Goal: Information Seeking & Learning: Learn about a topic

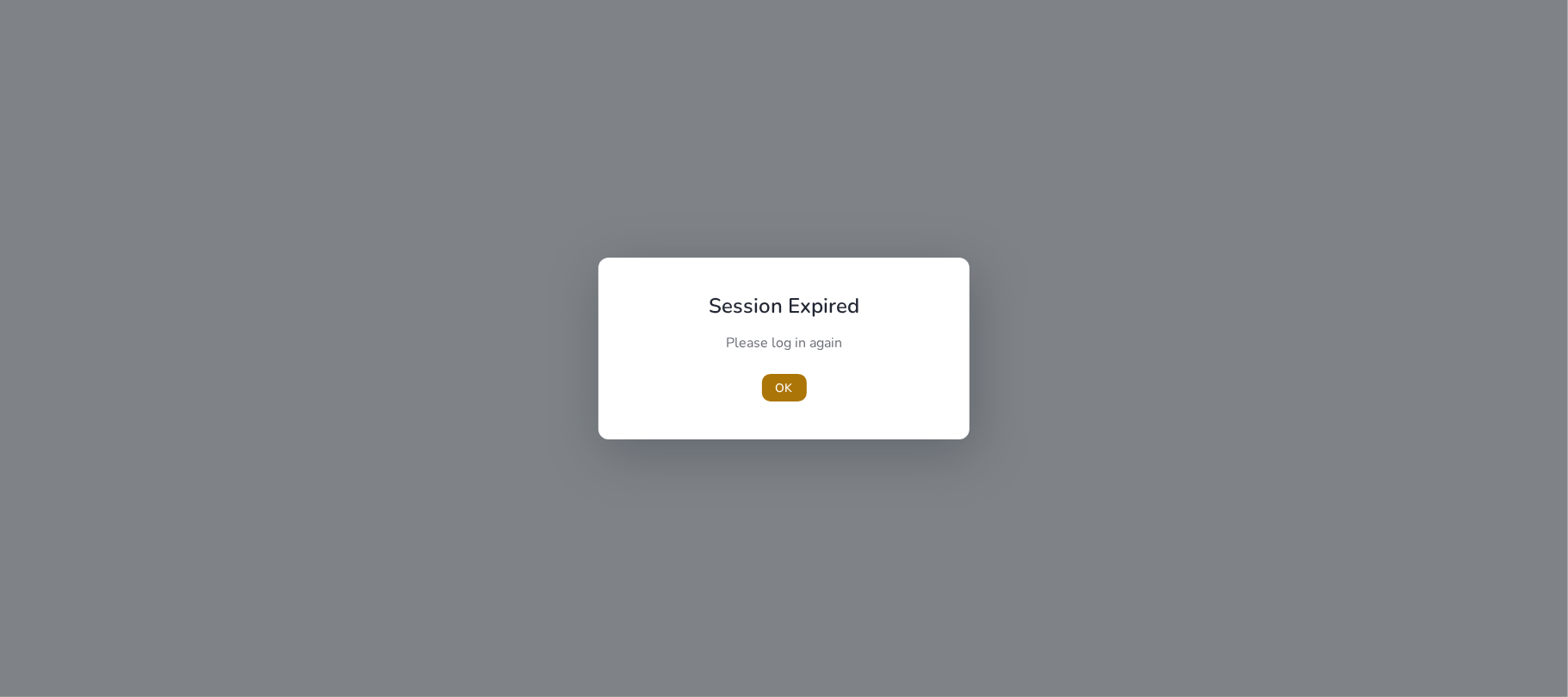
click at [782, 389] on span "OK" at bounding box center [784, 388] width 17 height 18
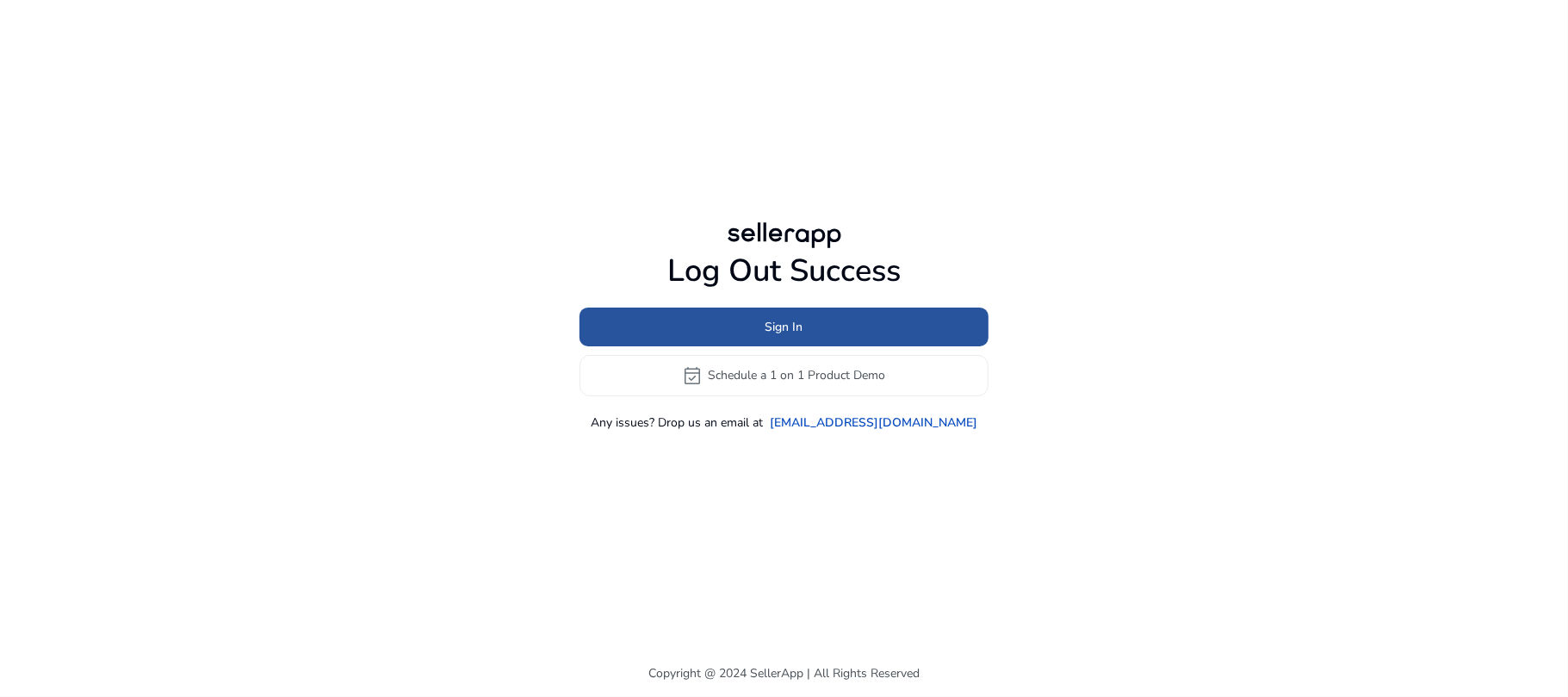
click at [706, 314] on span at bounding box center [784, 327] width 409 height 41
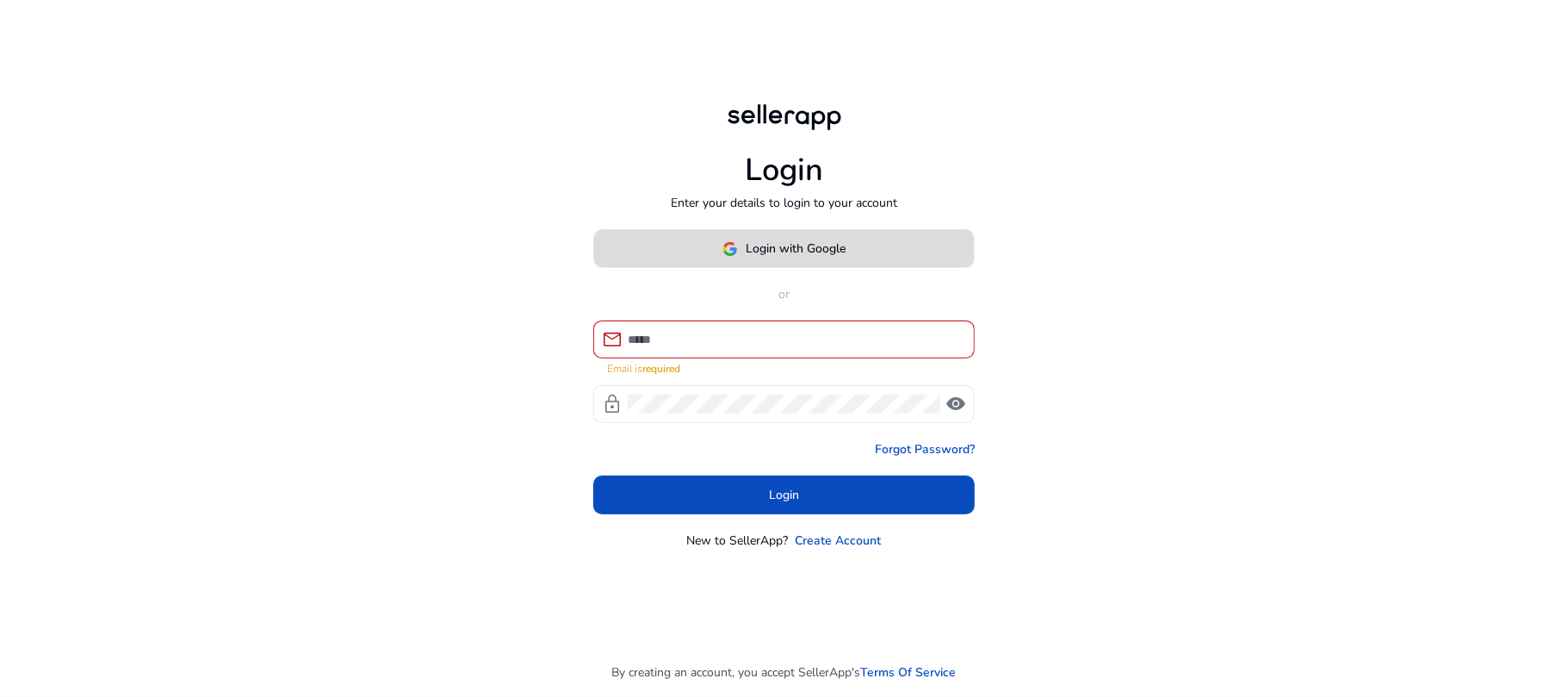
click at [756, 258] on span "Login with Google" at bounding box center [796, 248] width 99 height 18
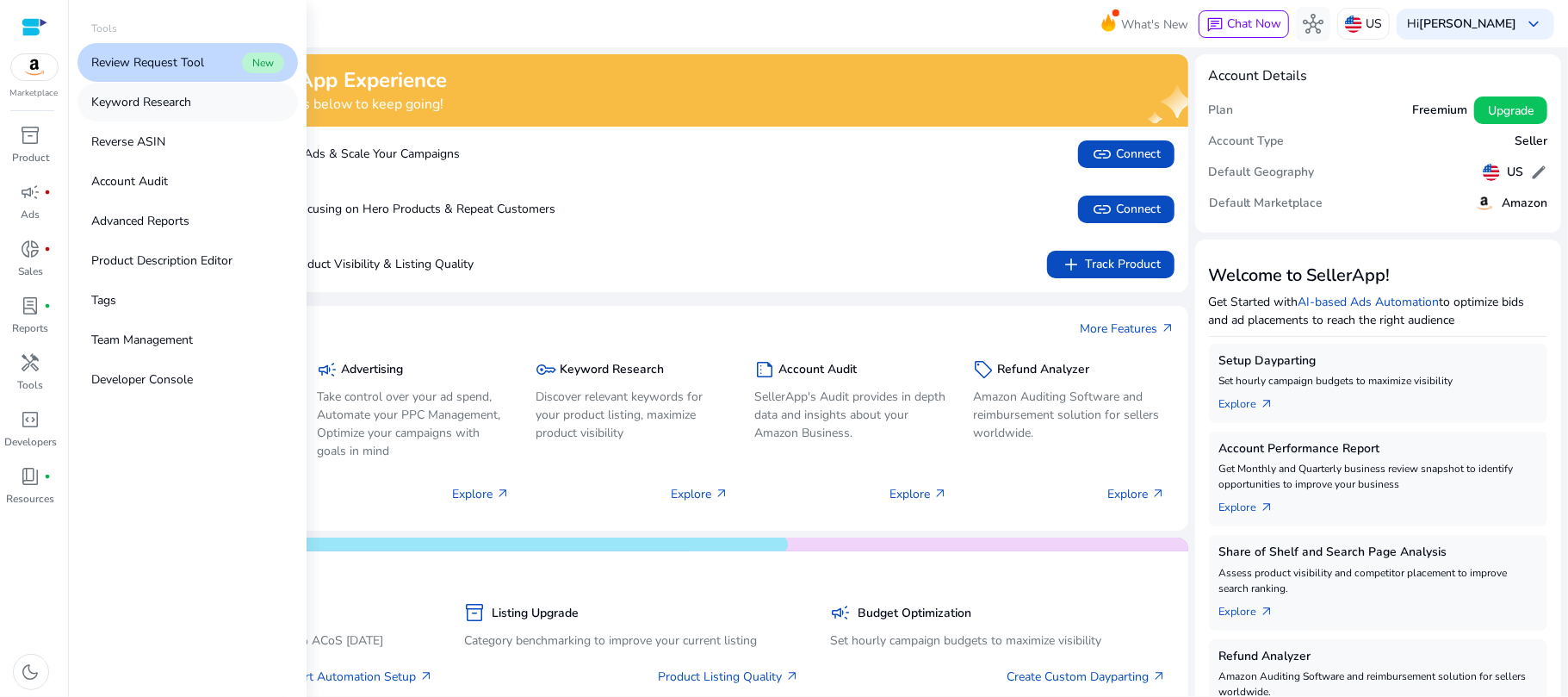
click at [204, 112] on link "Keyword Research" at bounding box center [188, 101] width 220 height 38
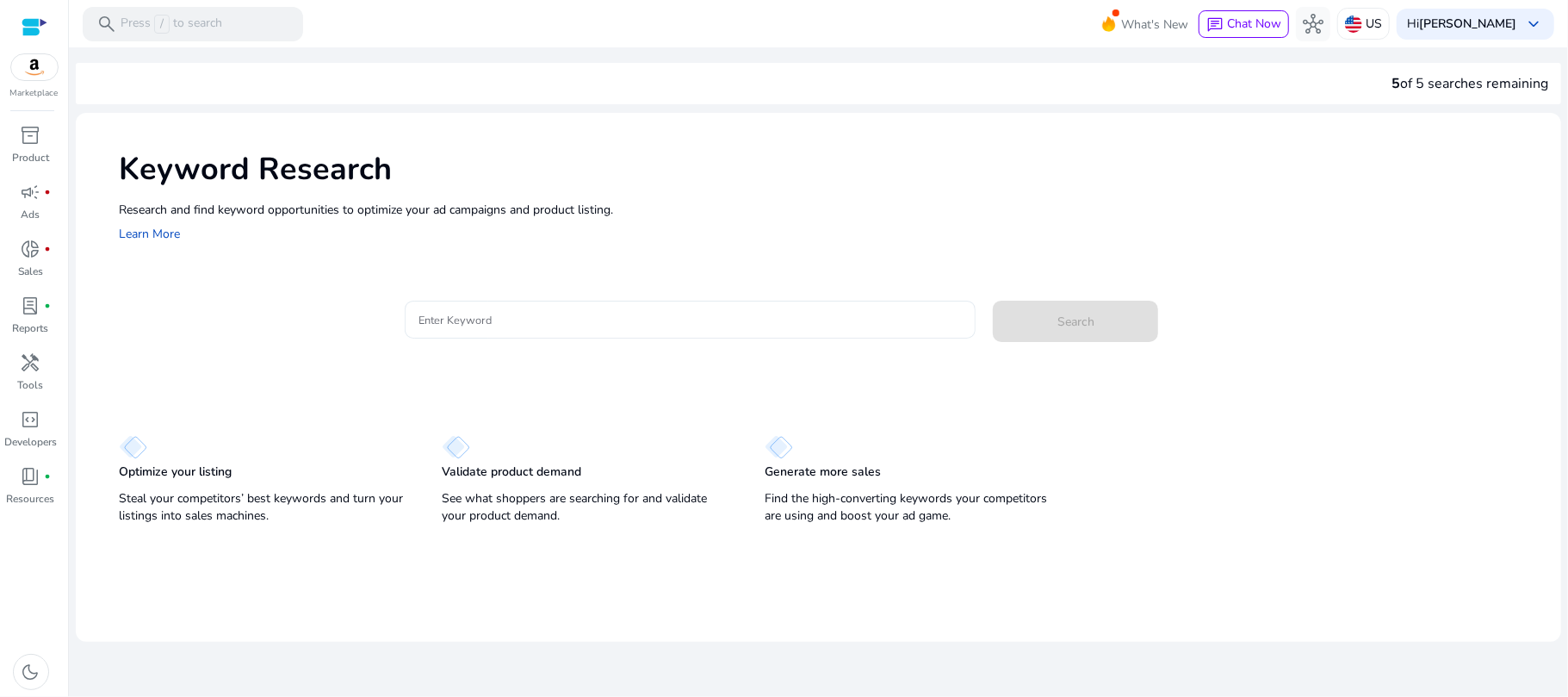
click at [499, 324] on input "Enter Keyword" at bounding box center [690, 319] width 544 height 19
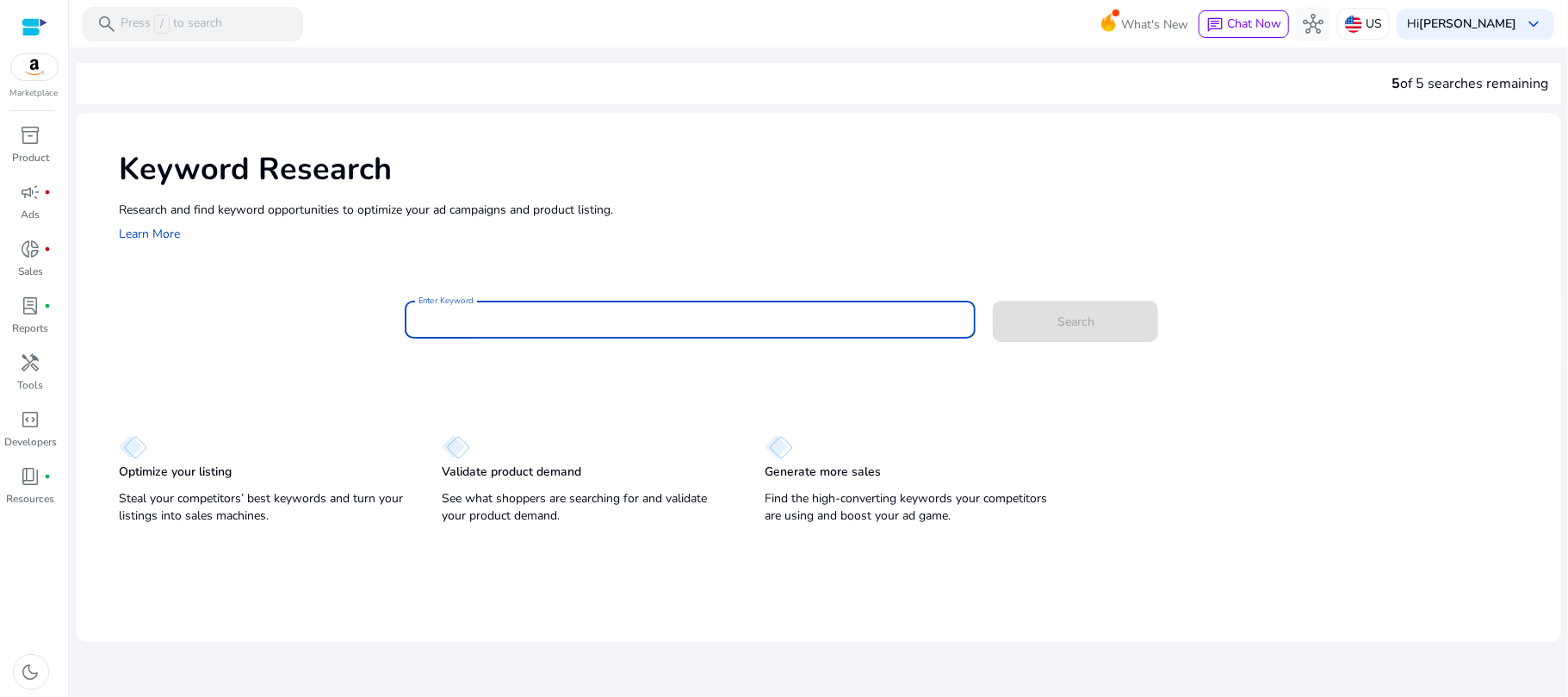
paste input "**********"
type input "**********"
click at [1109, 317] on span at bounding box center [1076, 321] width 165 height 41
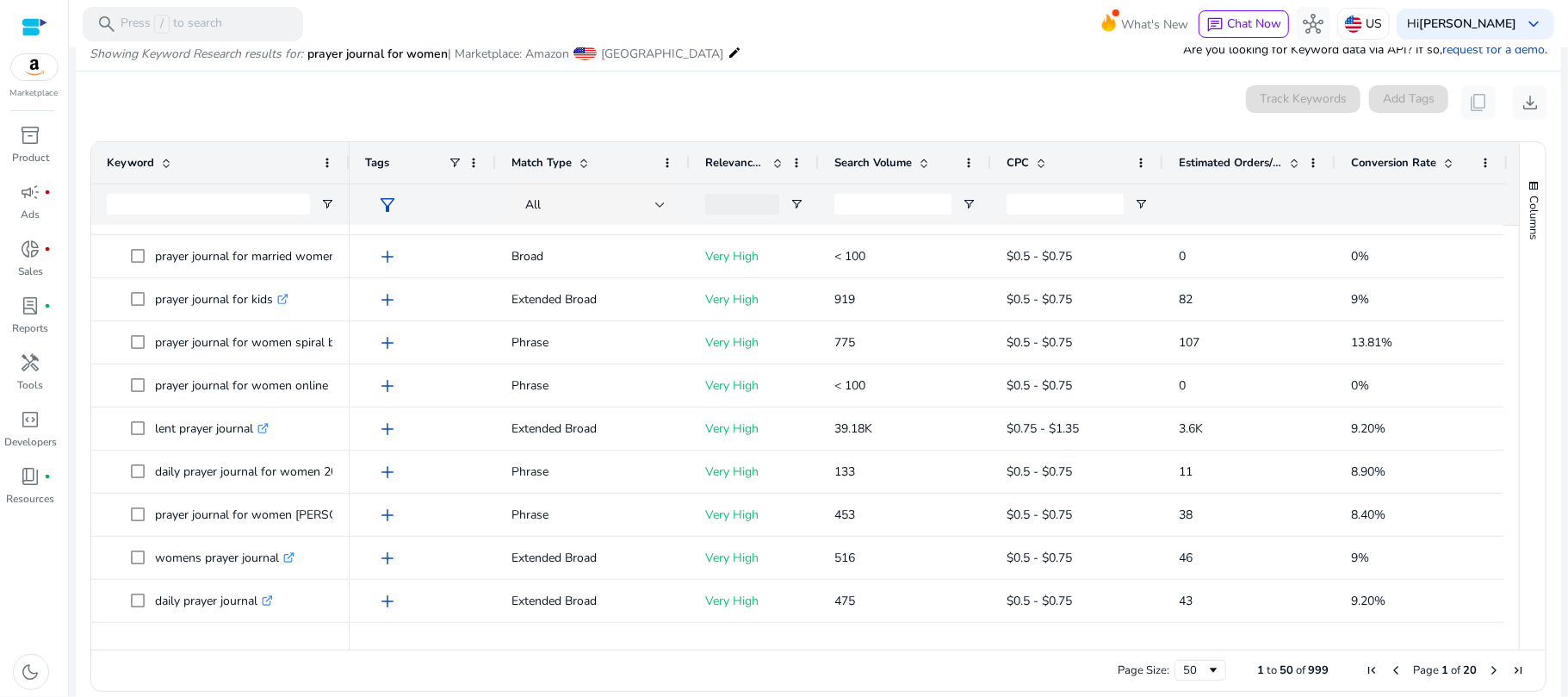
scroll to position [611, 0]
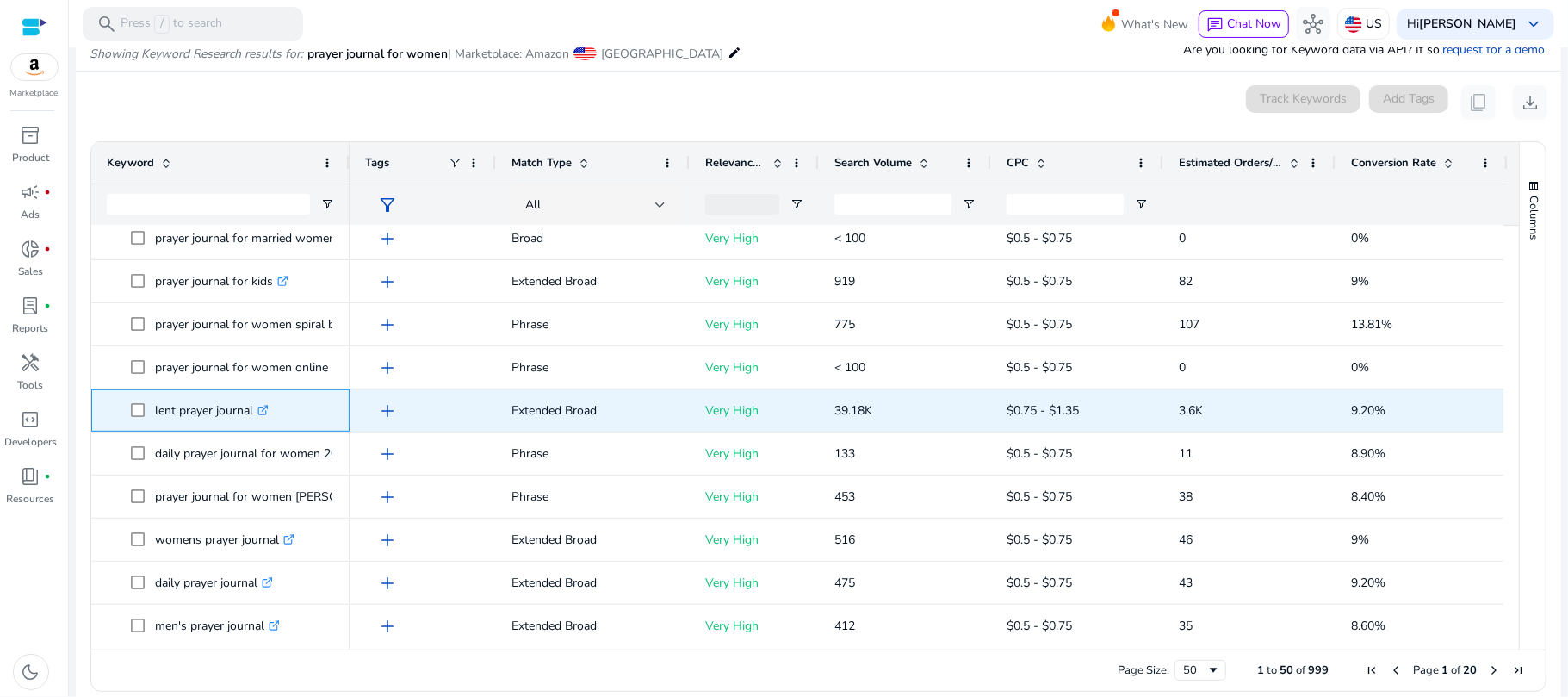
click at [267, 410] on icon ".st0{fill:#2c8af8}" at bounding box center [263, 410] width 11 height 11
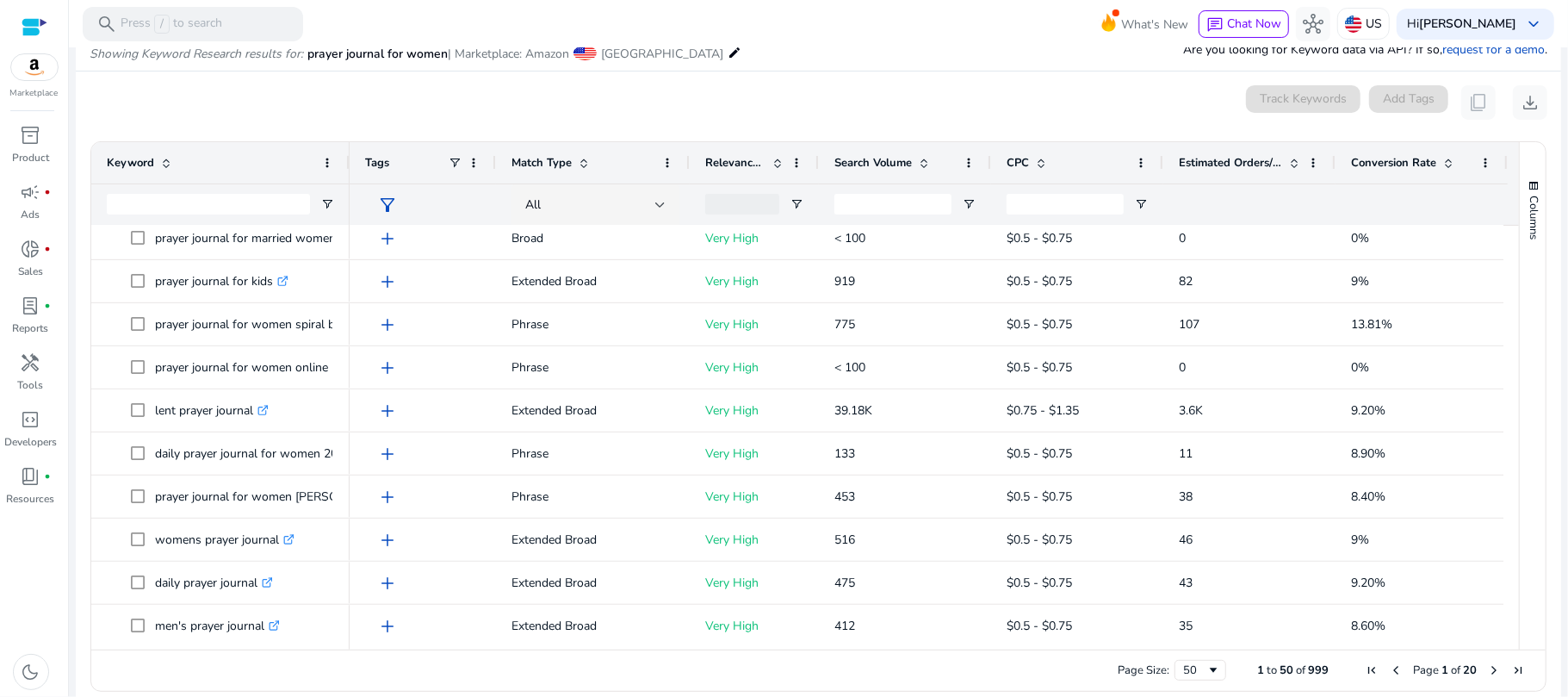
click at [1197, 159] on span "Estimated Orders/Month" at bounding box center [1230, 162] width 103 height 16
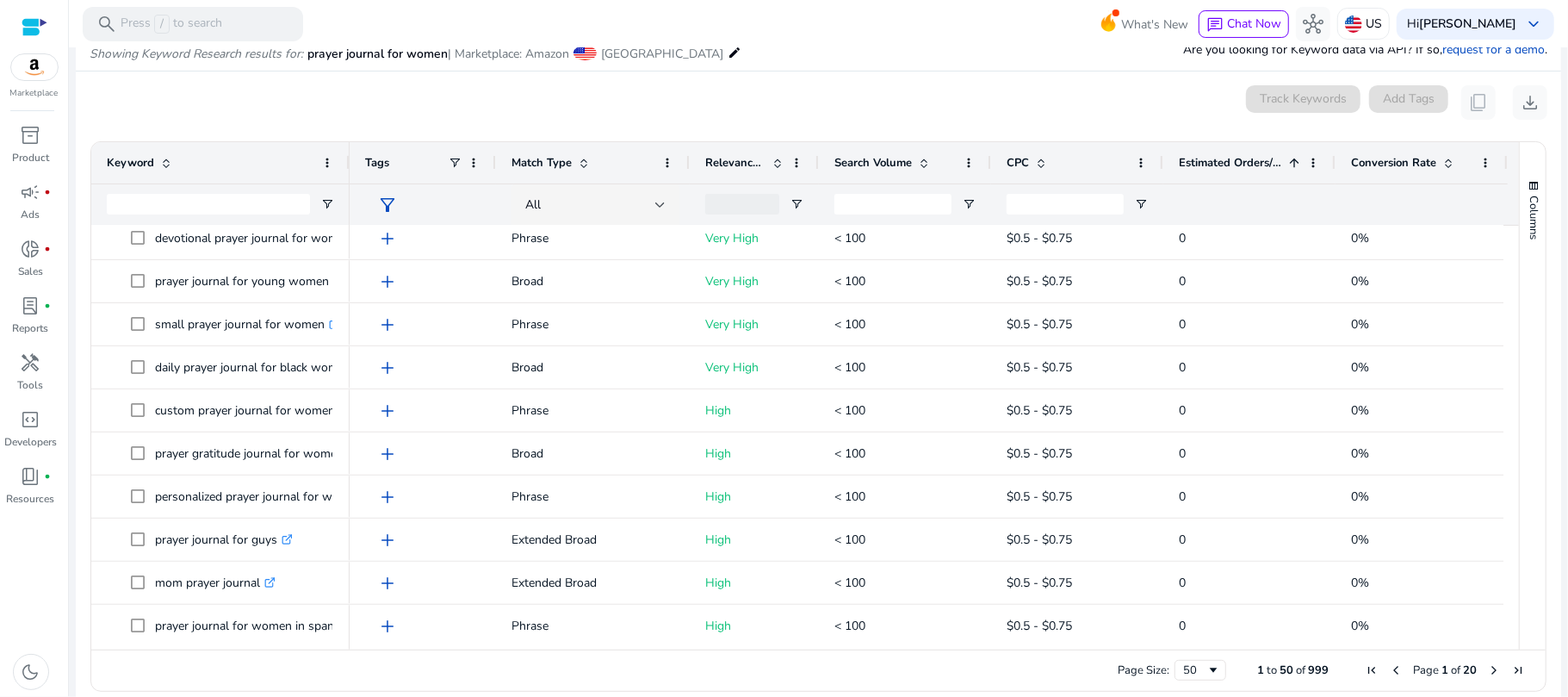
click at [1197, 159] on span "Estimated Orders/Month" at bounding box center [1230, 162] width 103 height 16
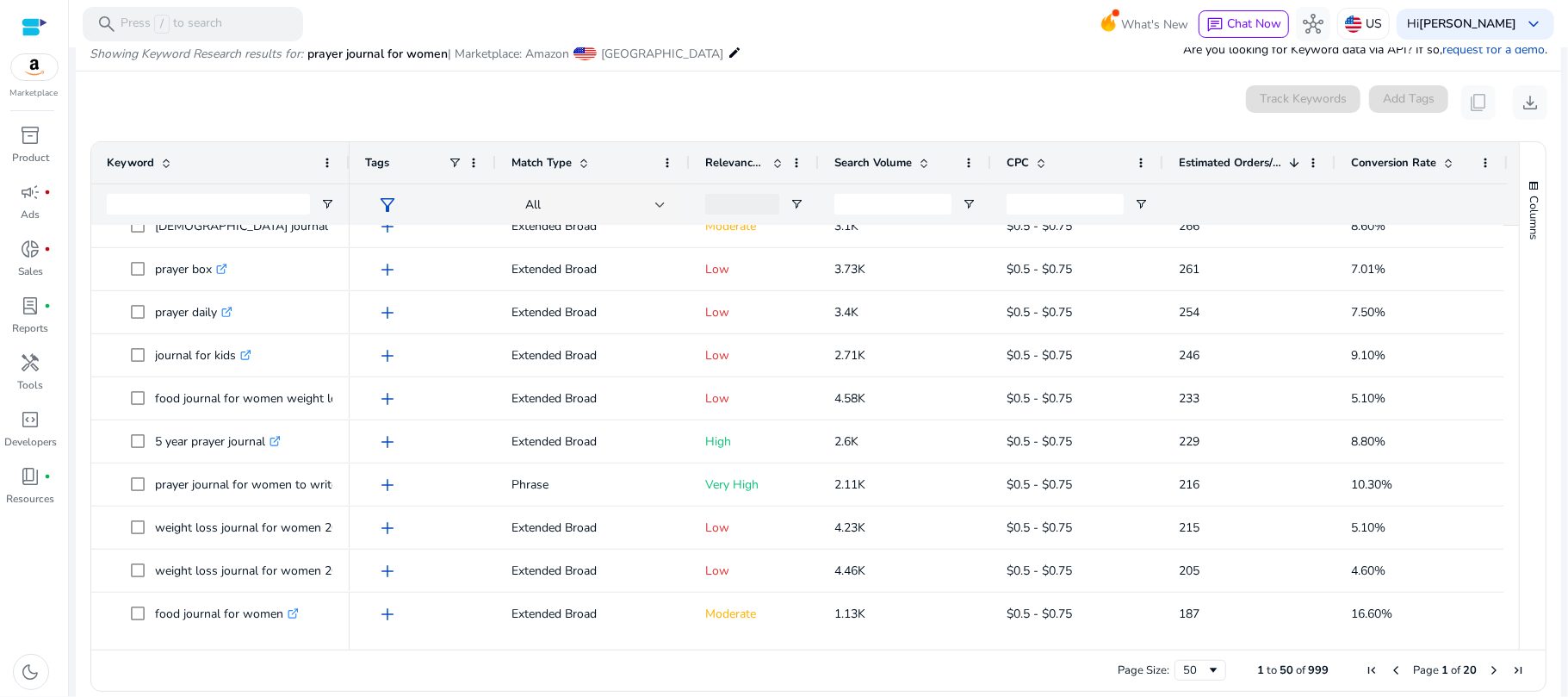
scroll to position [855, 0]
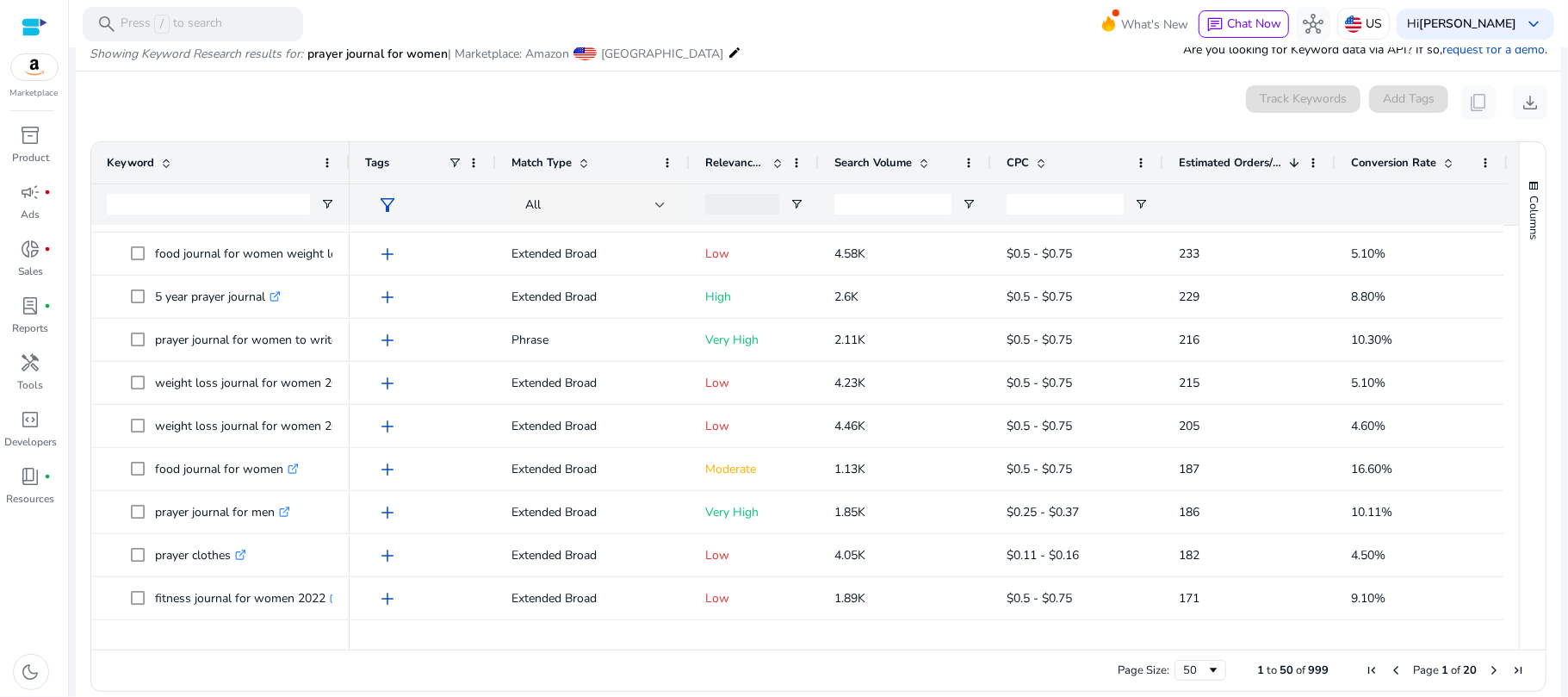
click at [349, 155] on div "Tags" at bounding box center [422, 162] width 147 height 41
click at [343, 147] on div "Keyword" at bounding box center [220, 162] width 258 height 41
click at [349, 152] on div "Tags" at bounding box center [422, 162] width 147 height 41
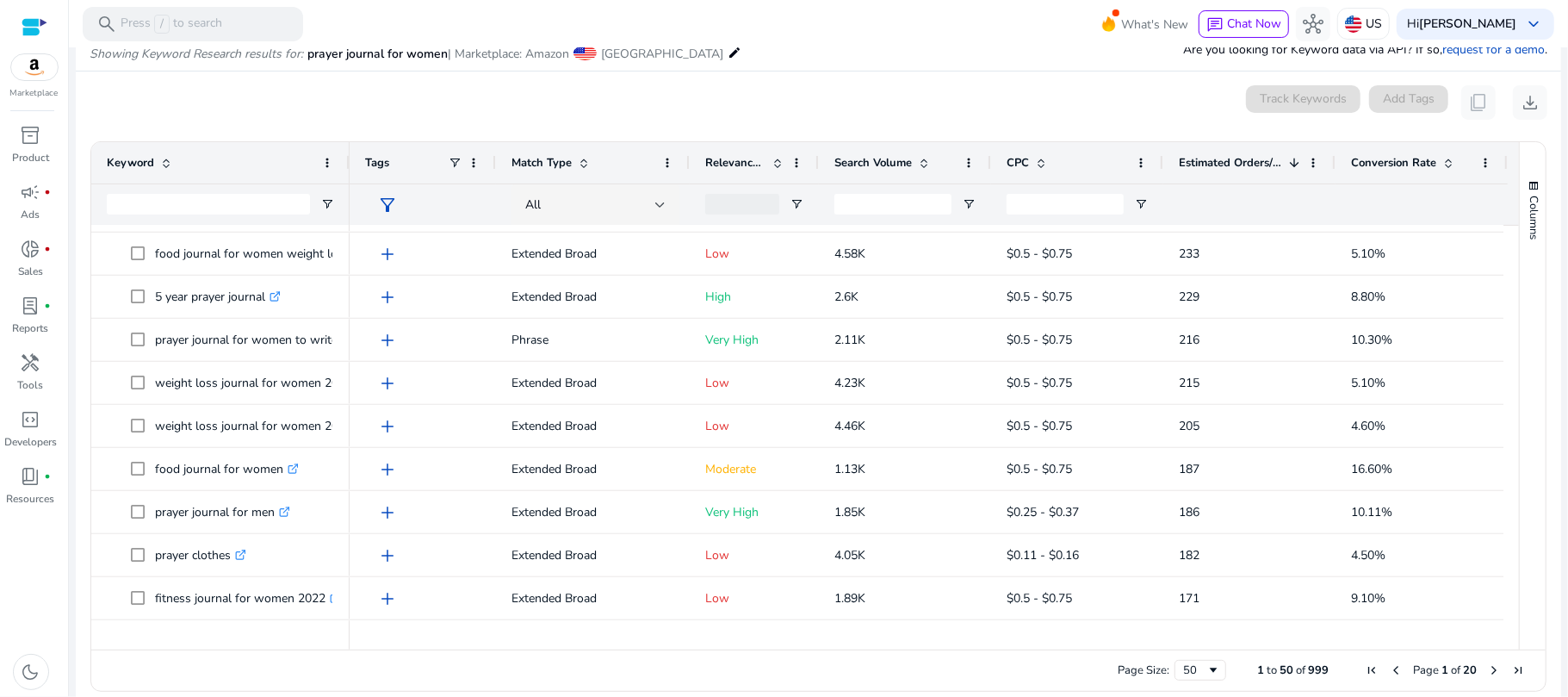
click at [349, 152] on div "Tags" at bounding box center [422, 162] width 147 height 41
click at [347, 148] on div at bounding box center [348, 162] width 7 height 41
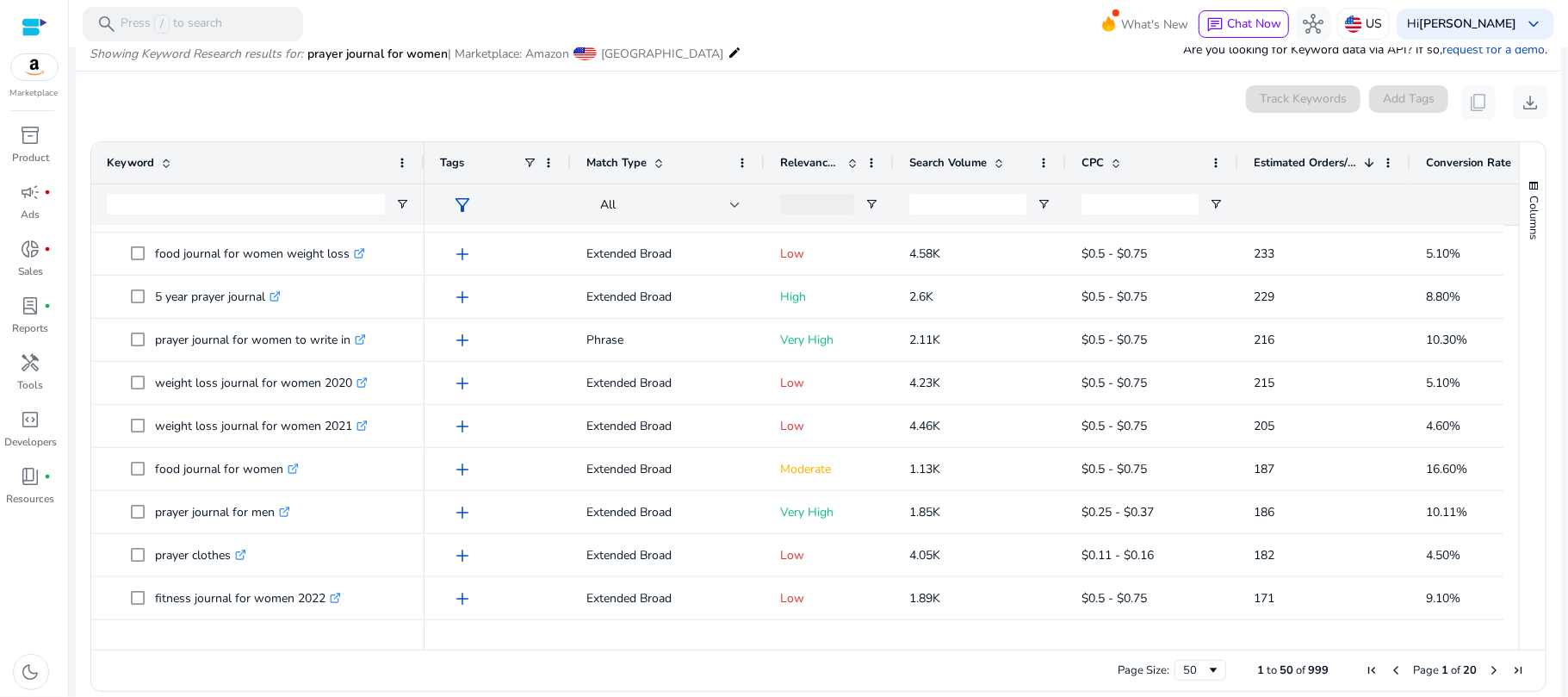
click at [1330, 157] on span "Estimated Orders/Month" at bounding box center [1305, 162] width 103 height 16
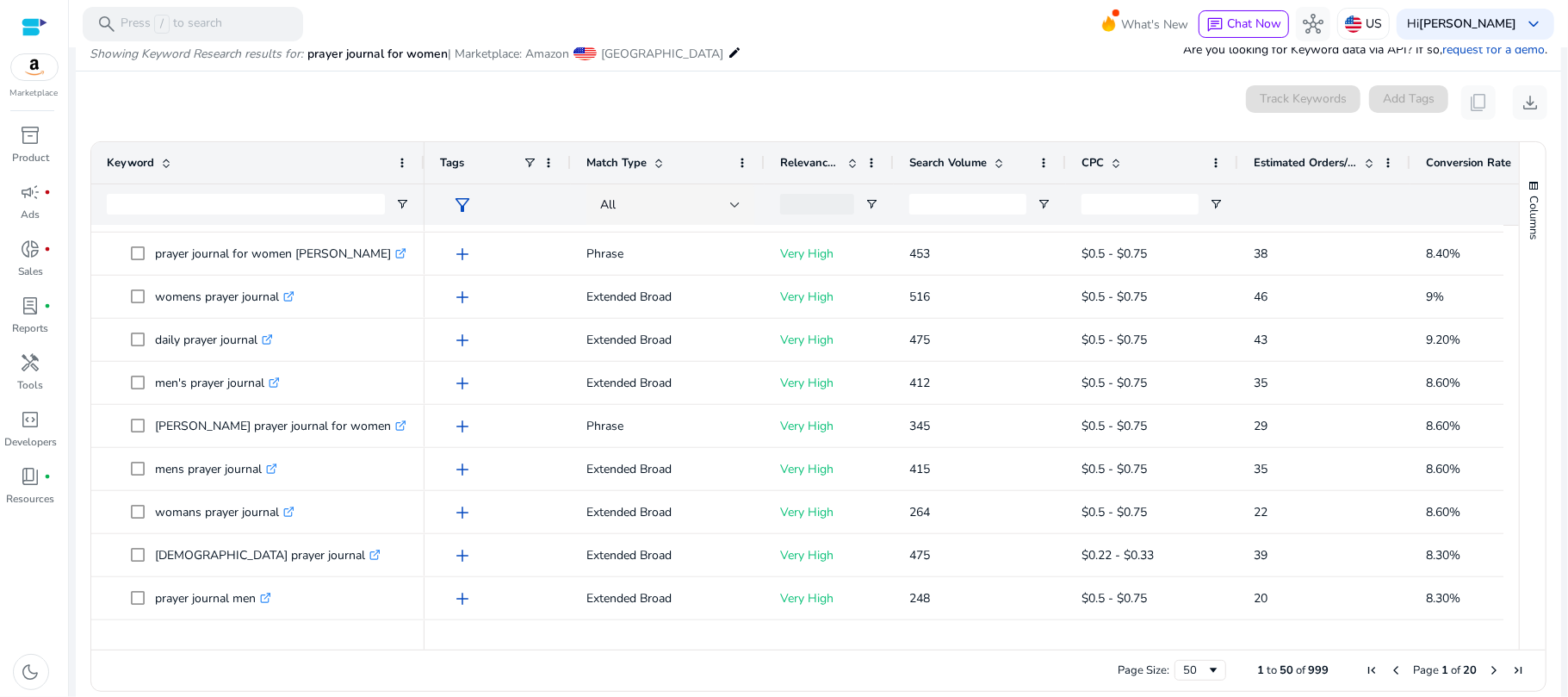
click at [1330, 157] on span "Estimated Orders/Month" at bounding box center [1305, 162] width 103 height 16
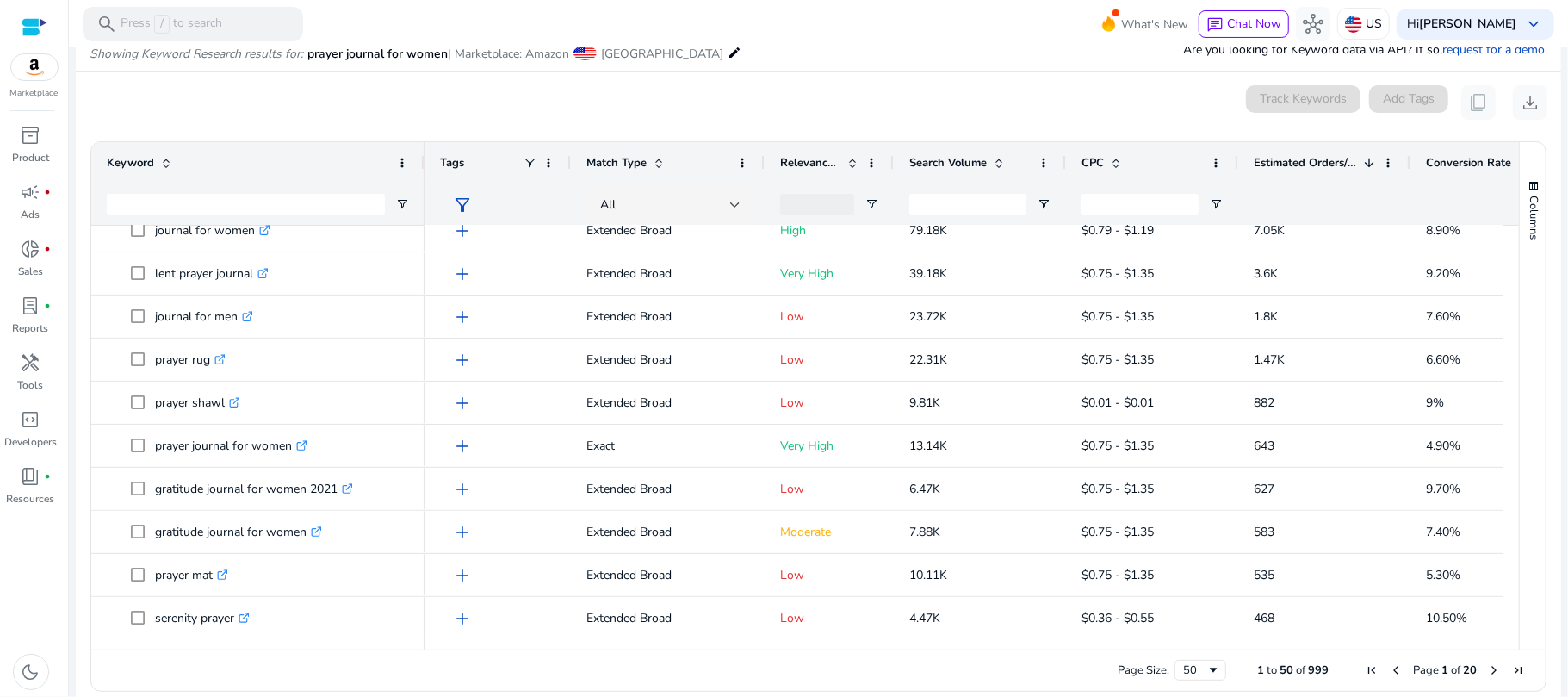
scroll to position [0, 0]
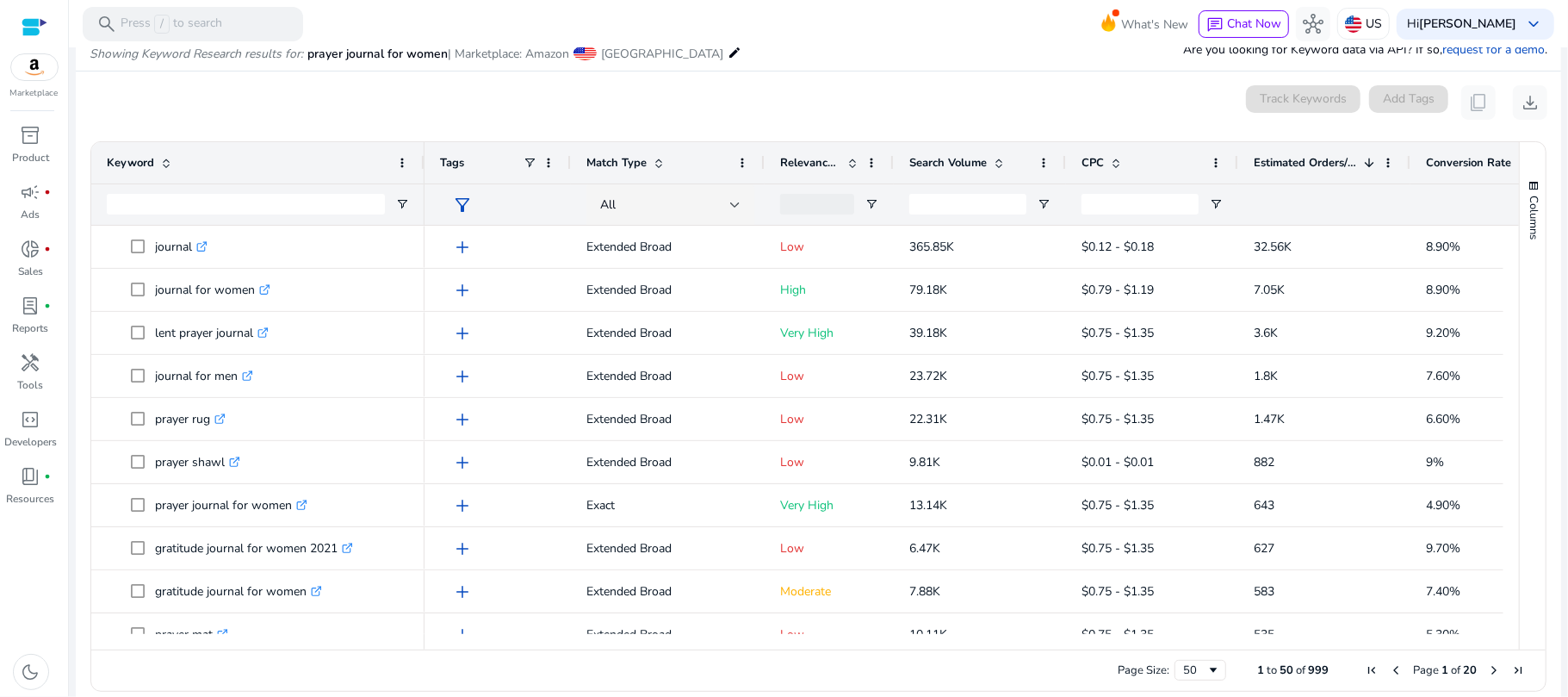
drag, startPoint x: 1513, startPoint y: 272, endPoint x: 1523, endPoint y: 348, distance: 76.7
click at [1523, 348] on div "Columns" at bounding box center [1533, 395] width 26 height 507
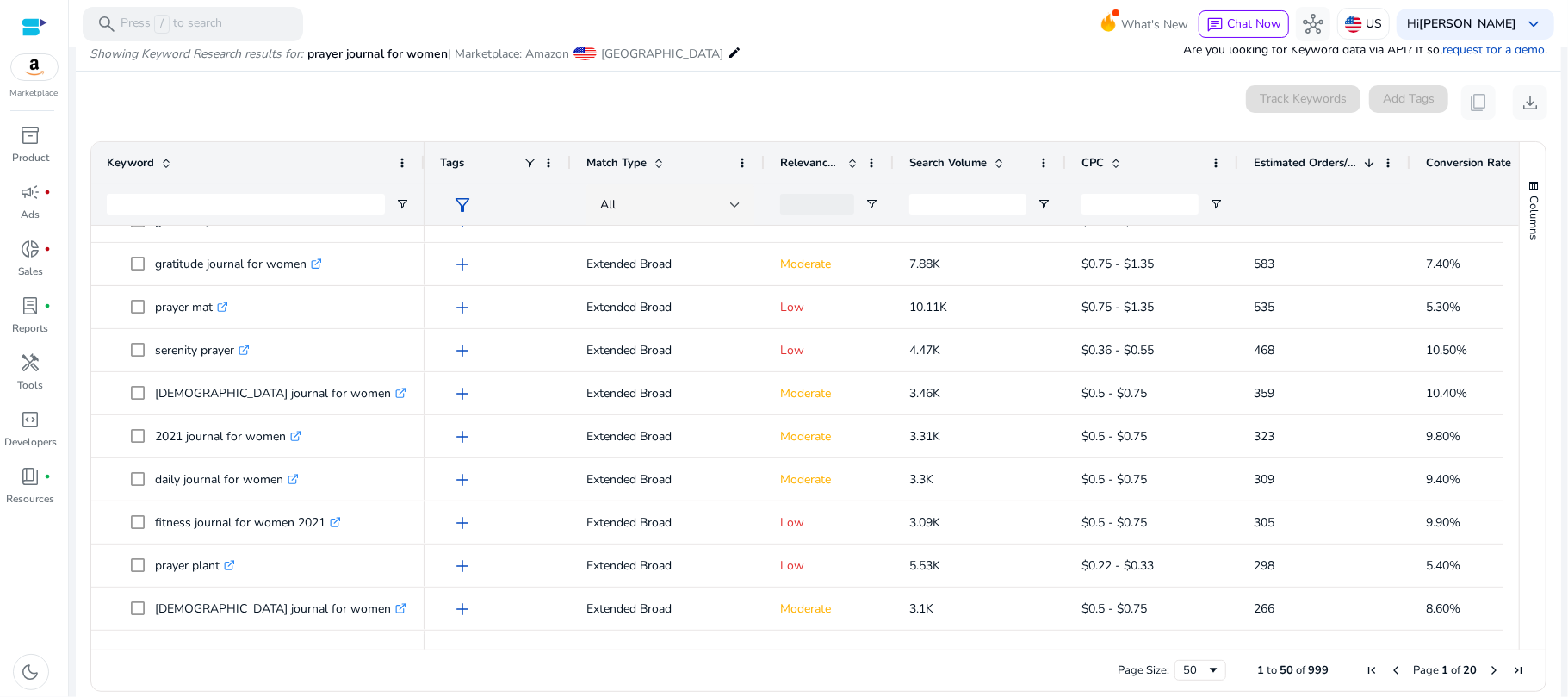
scroll to position [346, 0]
